Goal: Navigation & Orientation: Find specific page/section

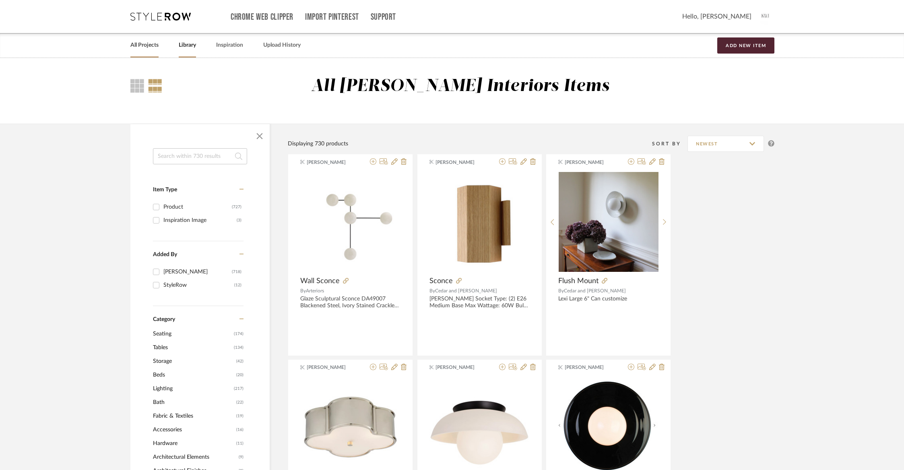
click at [143, 46] on link "All Projects" at bounding box center [144, 45] width 28 height 11
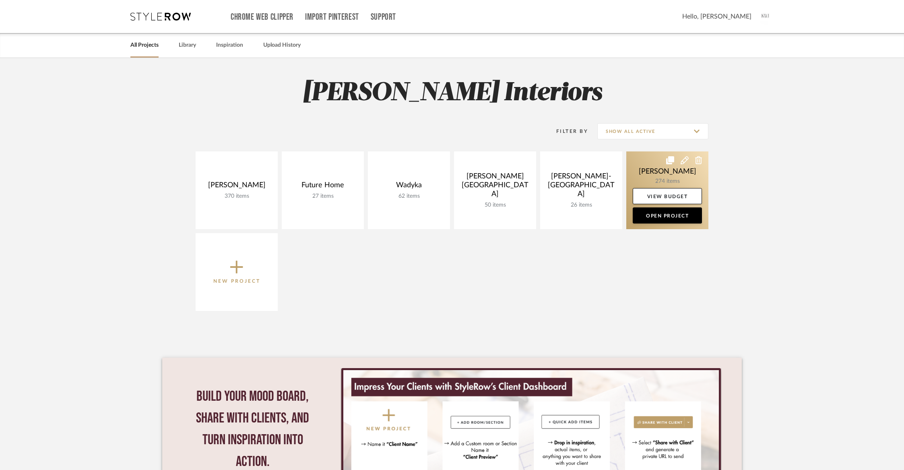
click at [662, 172] on link at bounding box center [667, 190] width 82 height 78
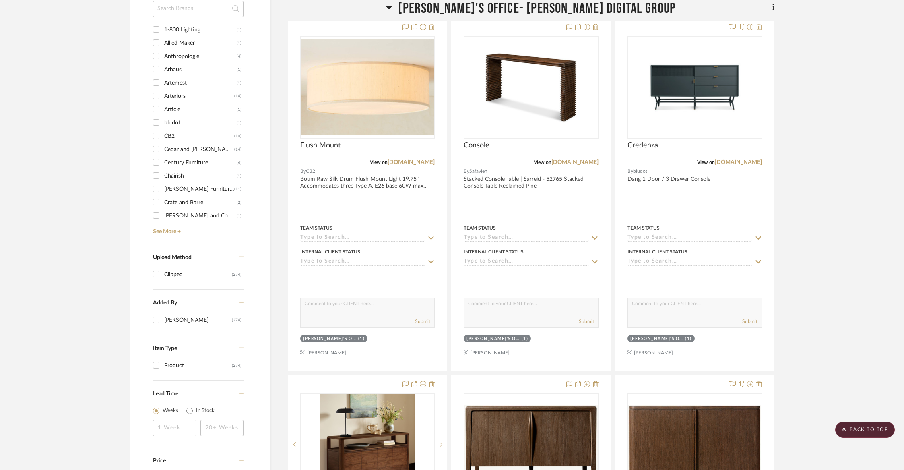
scroll to position [678, 0]
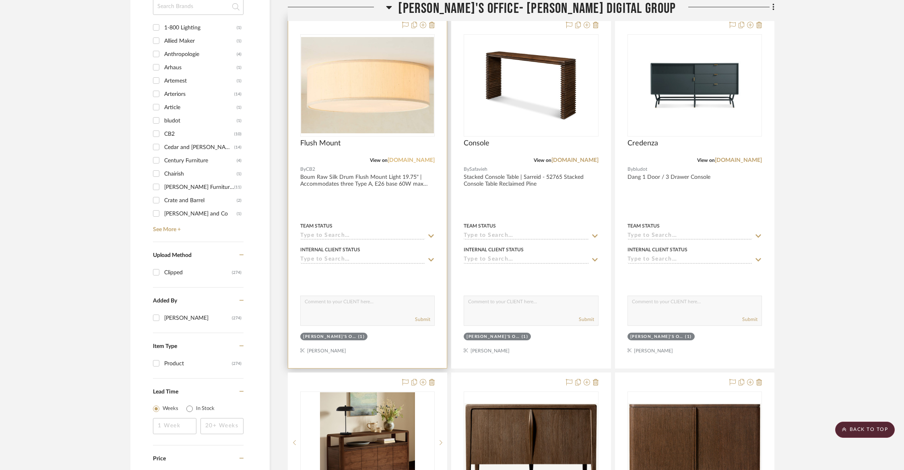
click at [414, 161] on link "[DOMAIN_NAME]" at bounding box center [411, 160] width 47 height 6
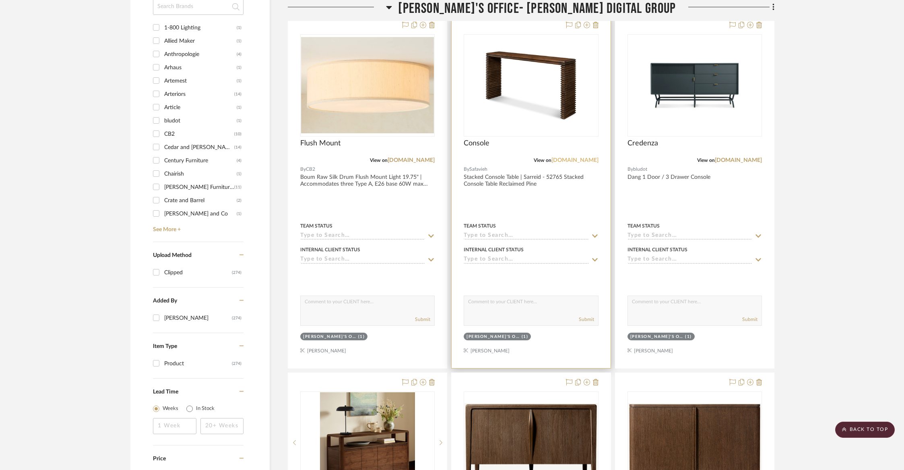
click at [575, 157] on link "[DOMAIN_NAME]" at bounding box center [575, 160] width 47 height 6
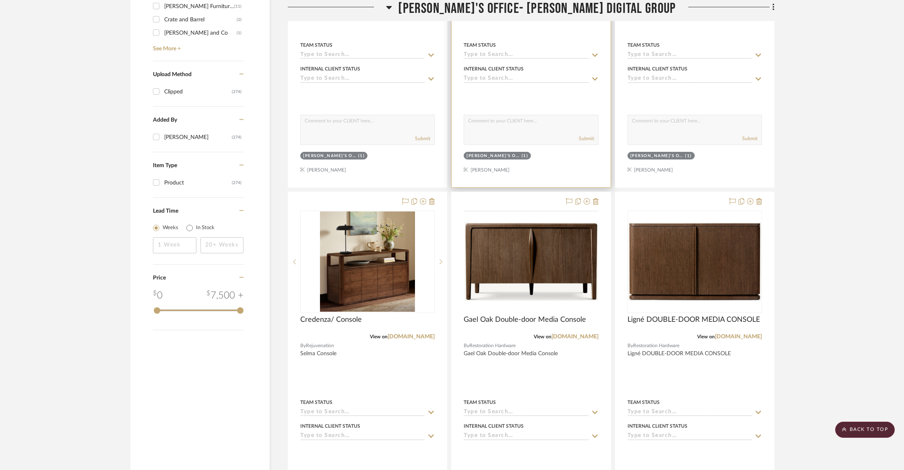
scroll to position [871, 0]
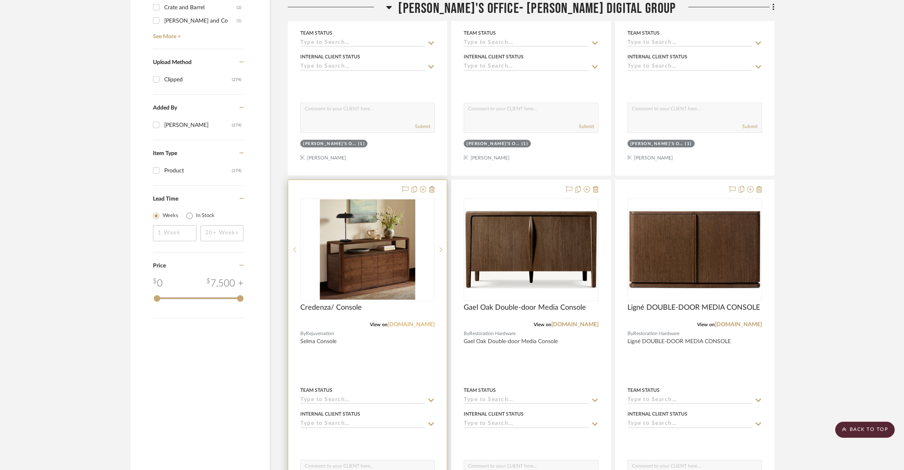
click at [401, 323] on link "[DOMAIN_NAME]" at bounding box center [411, 325] width 47 height 6
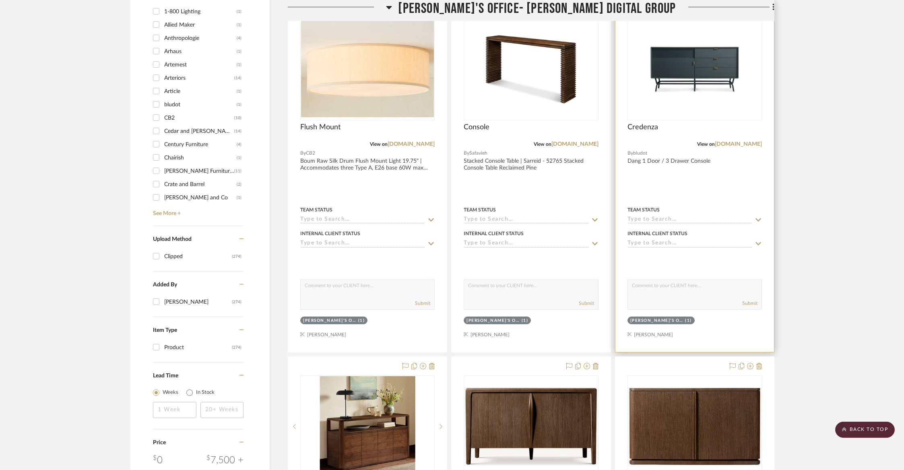
scroll to position [731, 0]
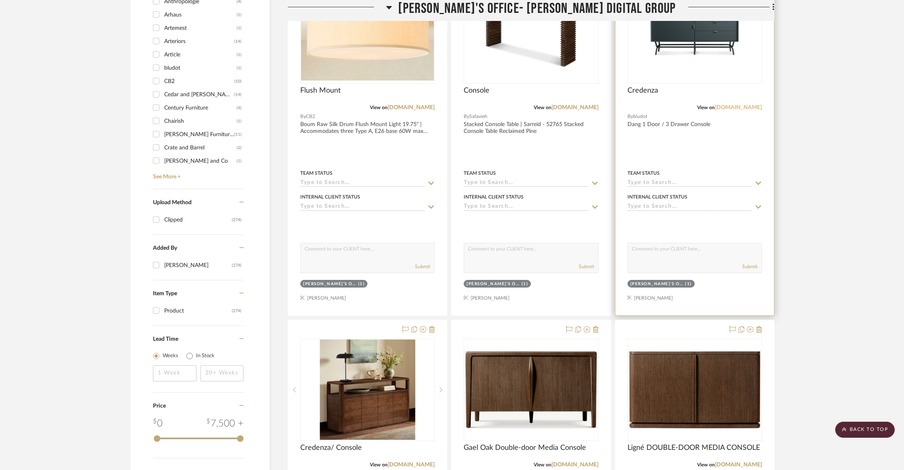
click at [739, 106] on link "[DOMAIN_NAME]" at bounding box center [738, 108] width 47 height 6
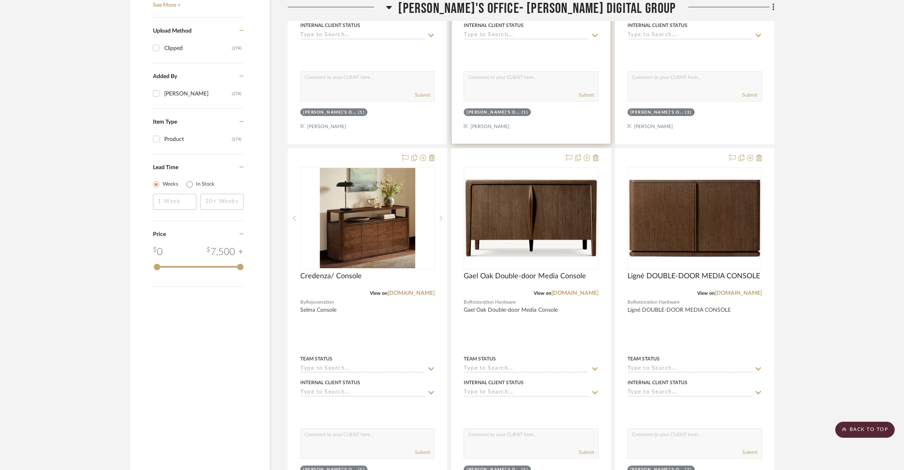
scroll to position [915, 0]
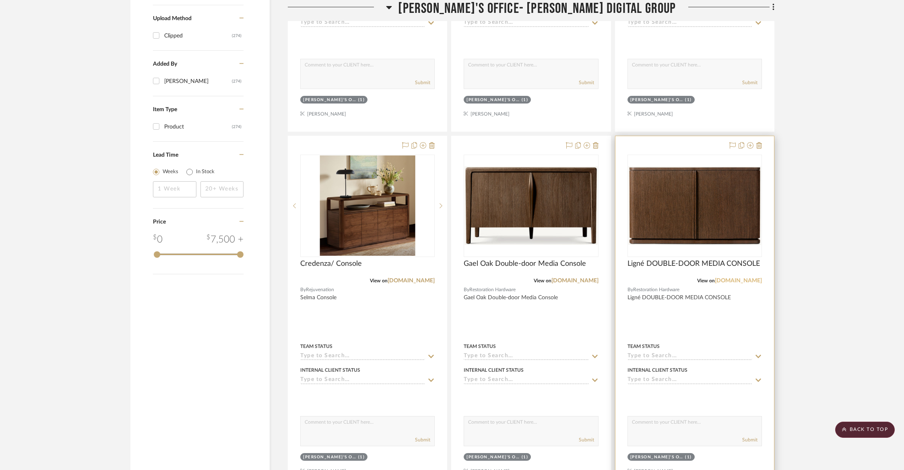
click at [748, 278] on link "[DOMAIN_NAME]" at bounding box center [738, 281] width 47 height 6
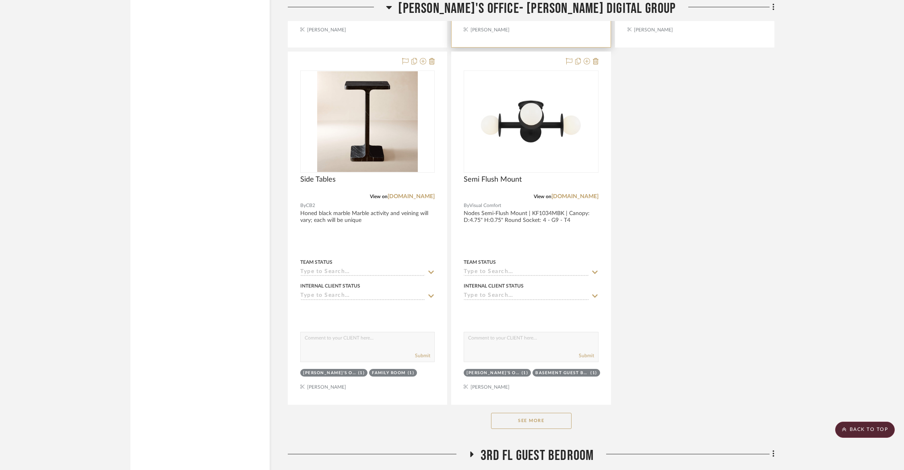
scroll to position [1399, 0]
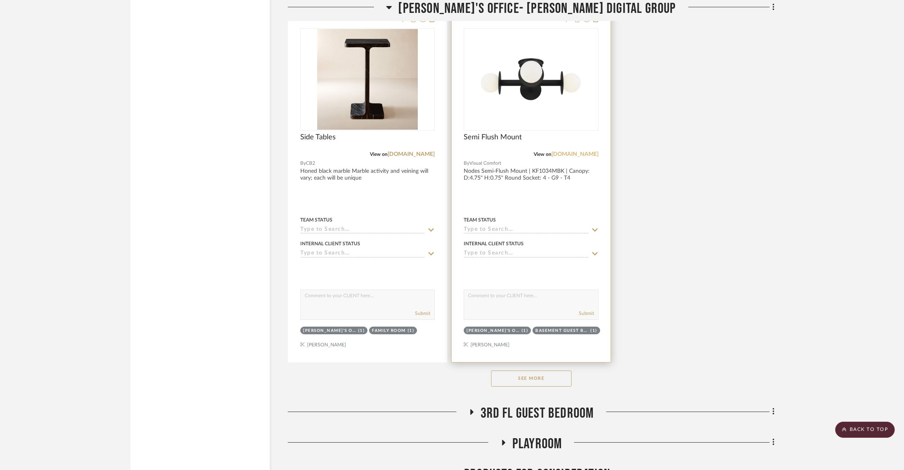
click at [563, 151] on link "[DOMAIN_NAME]" at bounding box center [575, 154] width 47 height 6
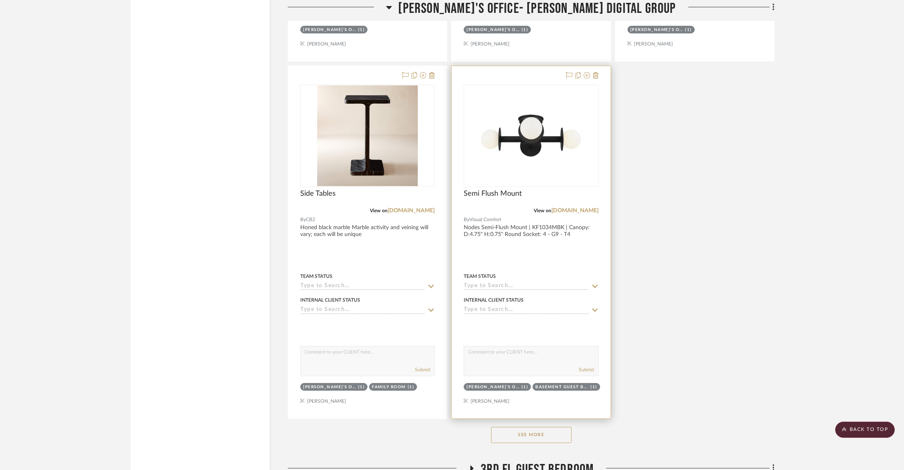
scroll to position [1351, 0]
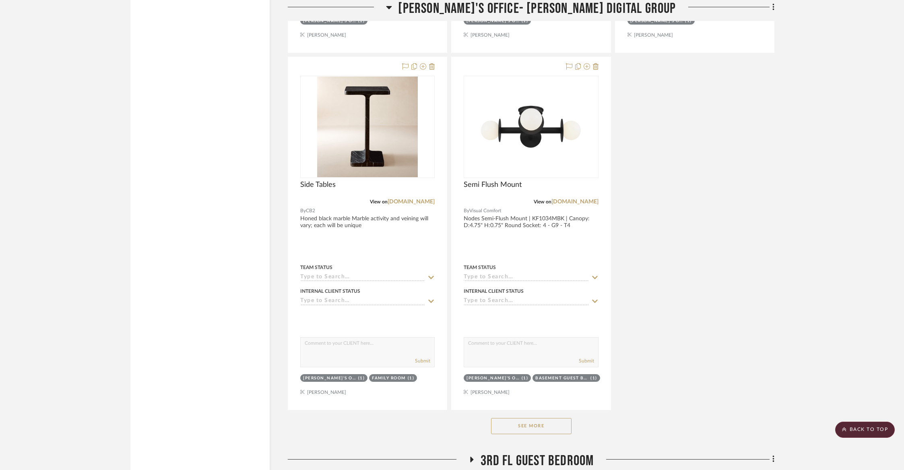
click at [525, 430] on button "See More" at bounding box center [531, 426] width 81 height 16
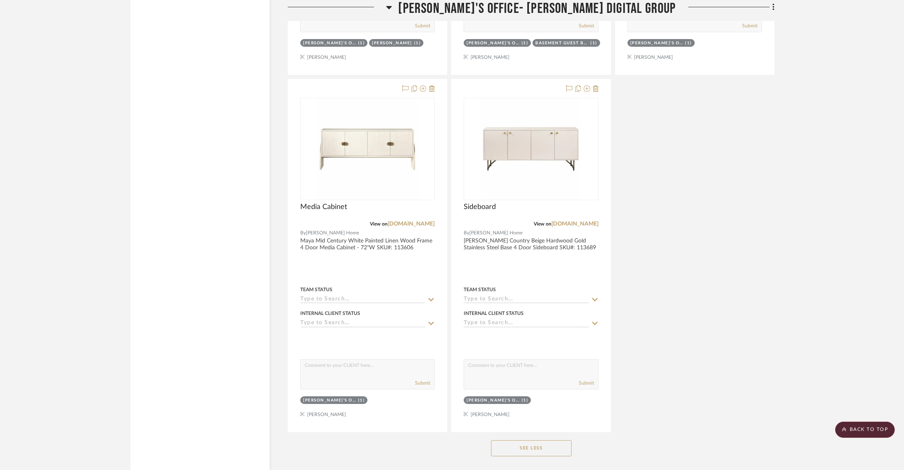
scroll to position [2399, 0]
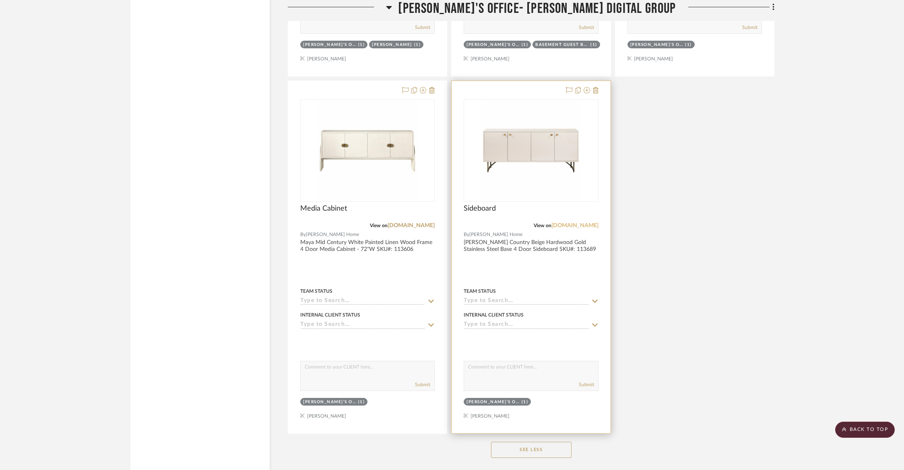
click at [580, 223] on link "[DOMAIN_NAME]" at bounding box center [575, 226] width 47 height 6
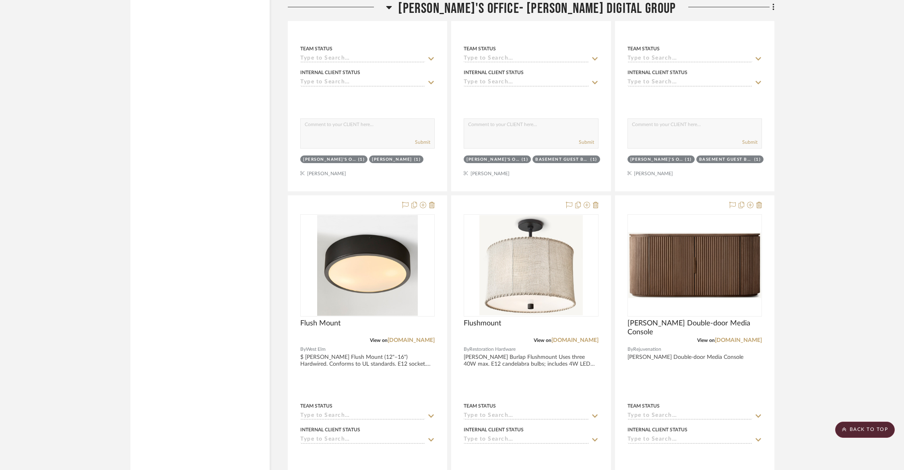
scroll to position [1918, 0]
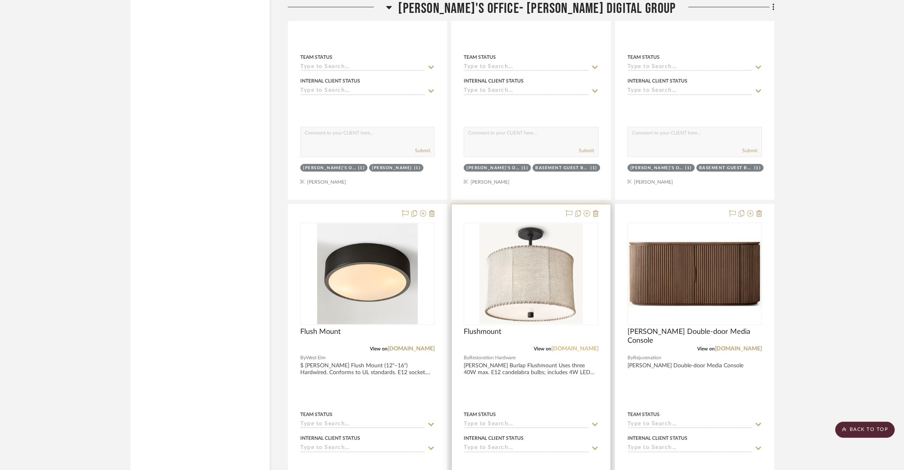
click at [579, 346] on link "[DOMAIN_NAME]" at bounding box center [575, 349] width 47 height 6
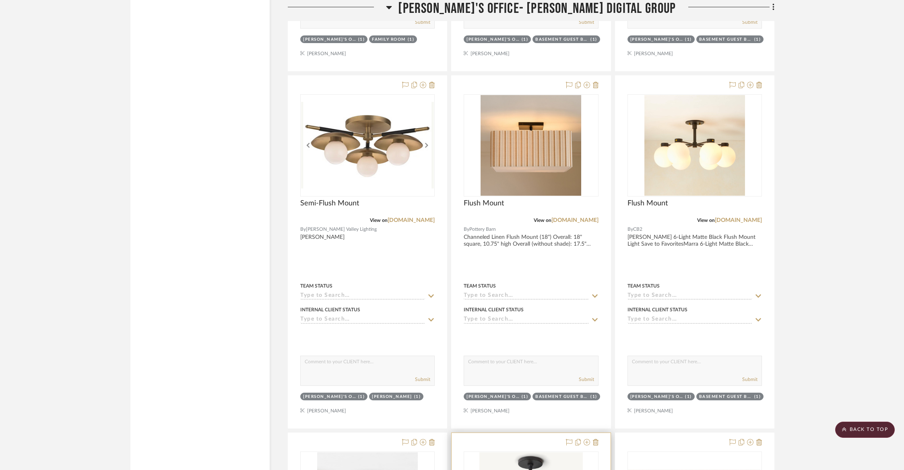
scroll to position [1651, 0]
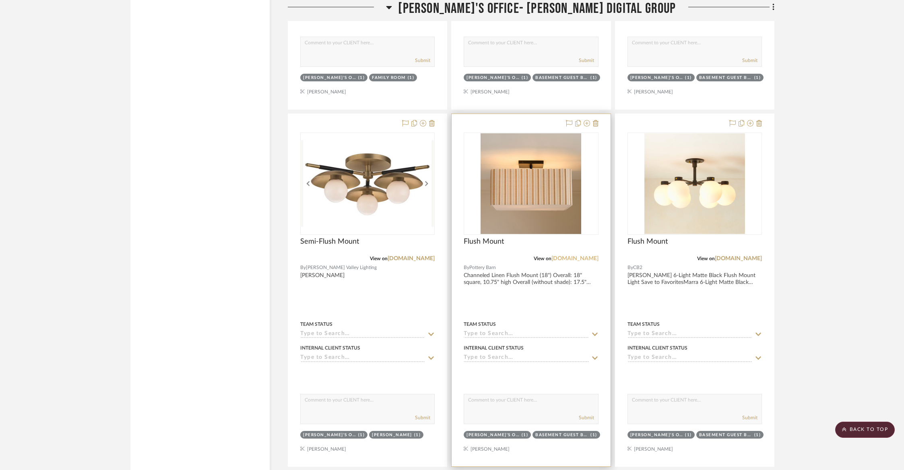
click at [578, 256] on link "[DOMAIN_NAME]" at bounding box center [575, 259] width 47 height 6
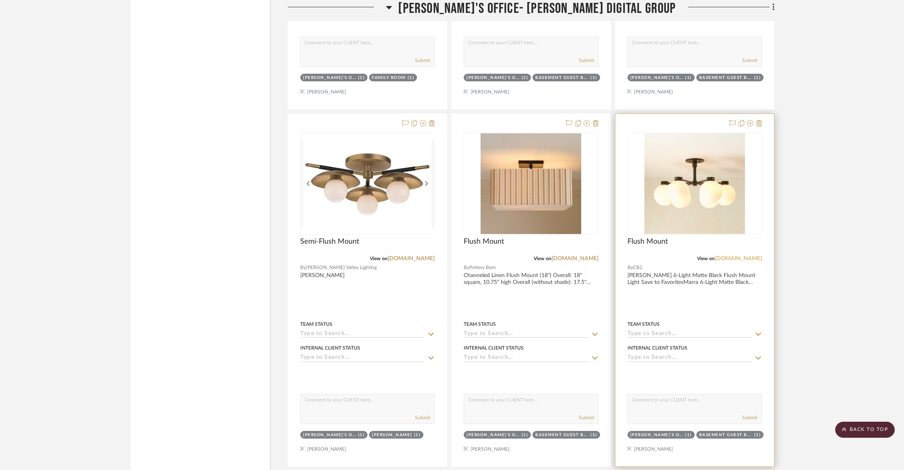
click at [744, 256] on link "[DOMAIN_NAME]" at bounding box center [738, 259] width 47 height 6
